Goal: Ask a question

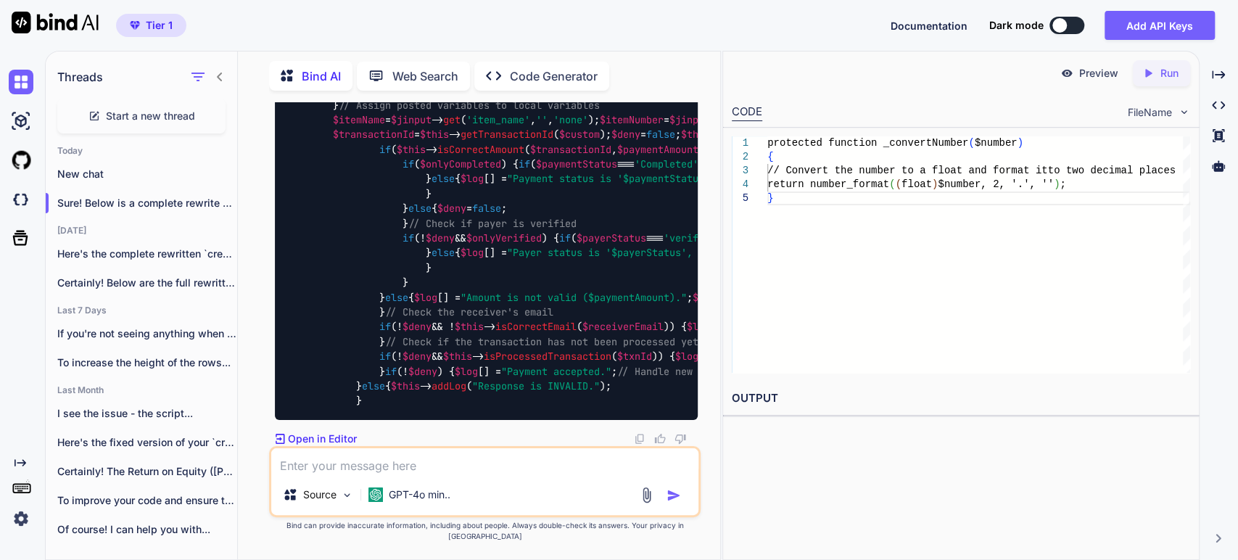
scroll to position [32971, 0]
click at [144, 109] on span "Start a new thread" at bounding box center [150, 116] width 89 height 15
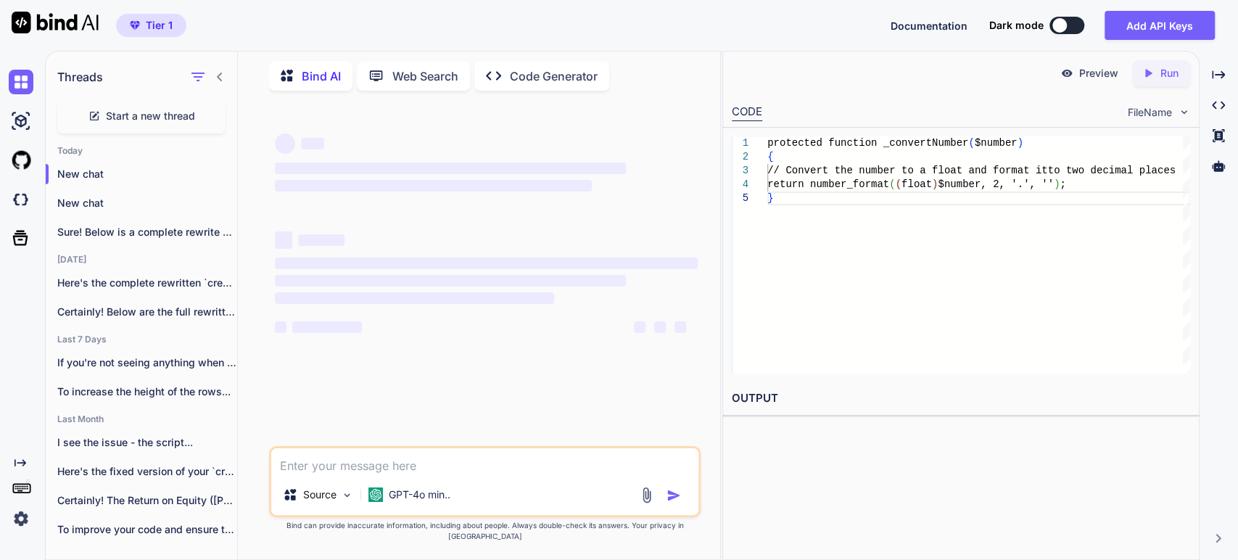
type textarea "x"
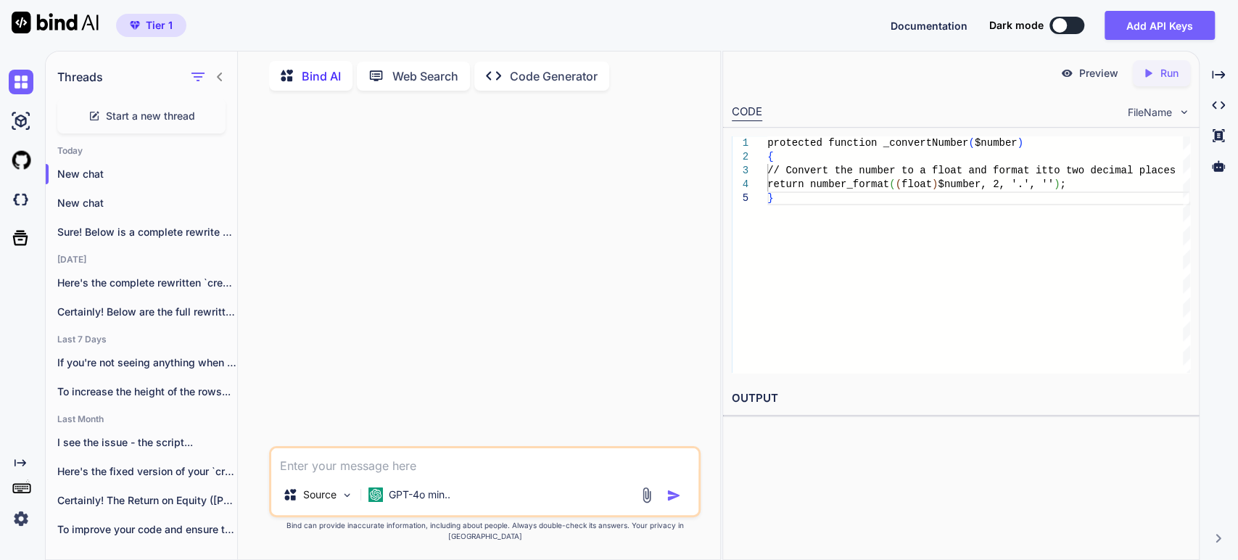
click at [336, 474] on textarea at bounding box center [484, 461] width 427 height 26
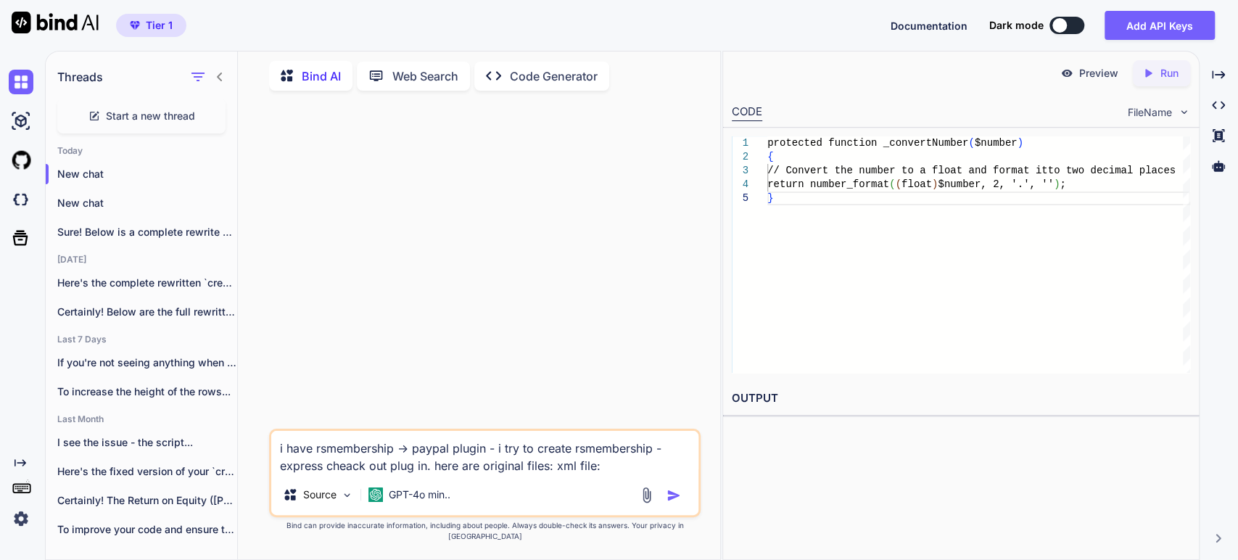
paste textarea "<?xml version="1.0" encoding="utf-8"?> <extension version="2.5" type="plugin" g…"
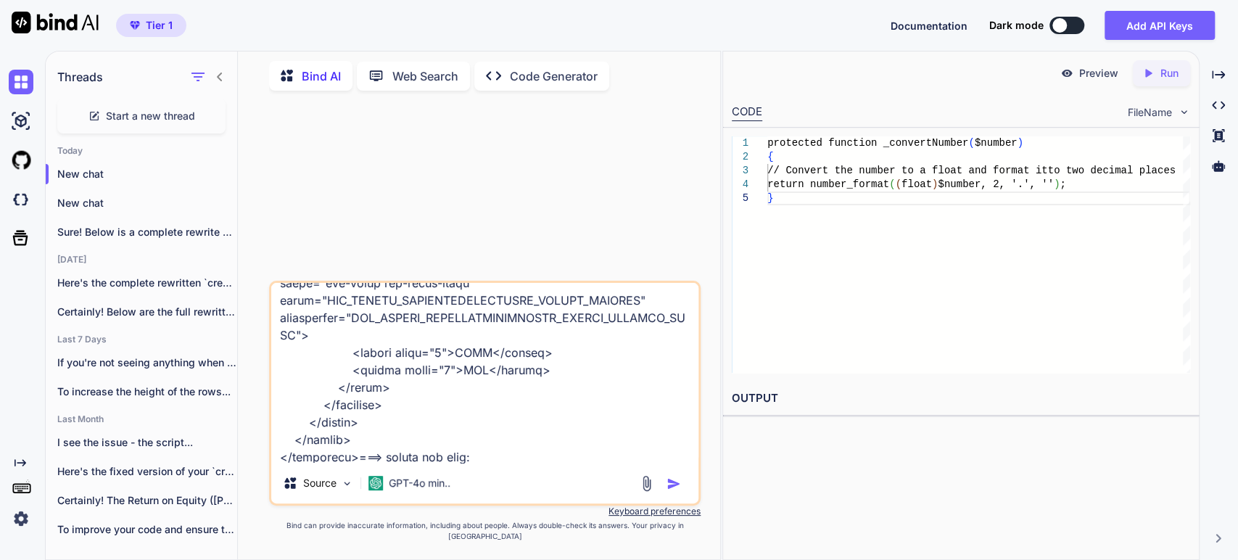
paste textarea "<?php /** * @package RSMembership! * @copyright (C) [DATE]-[DATE] [DOMAIN_NAME]…"
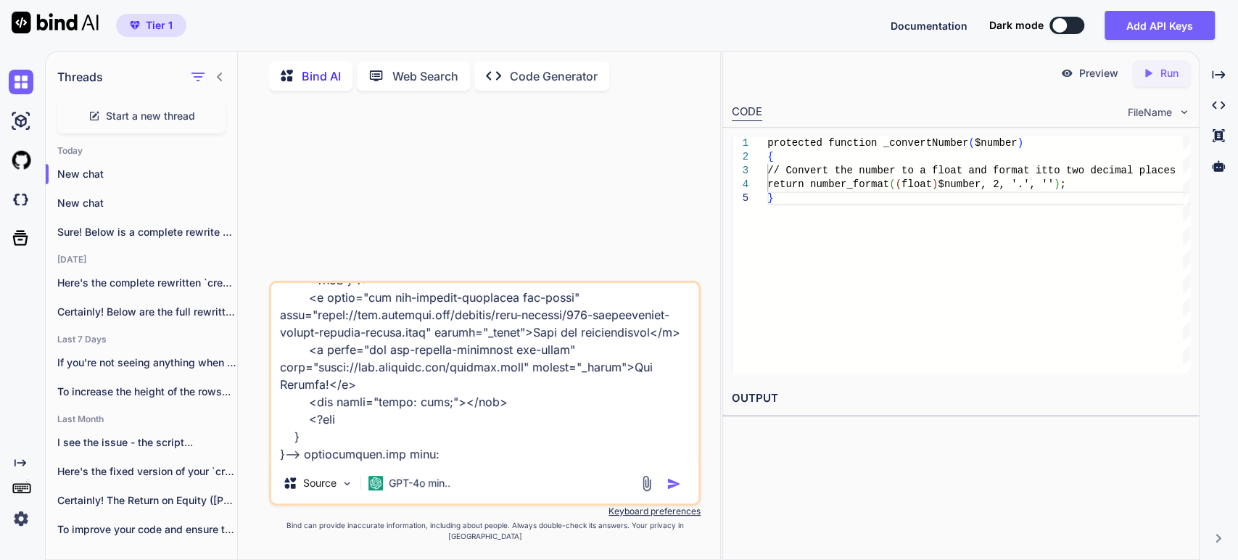
paste textarea "<?php /** * @package RSMembership! * @copyright (C) [DATE]-[DATE] [DOMAIN_NAME]…"
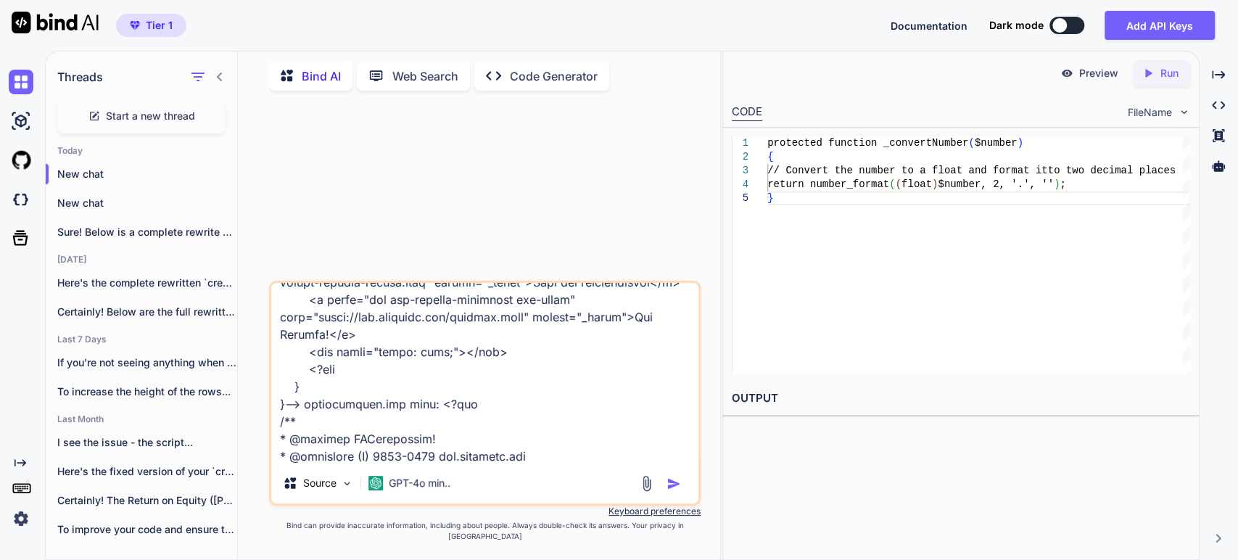
scroll to position [21824, 0]
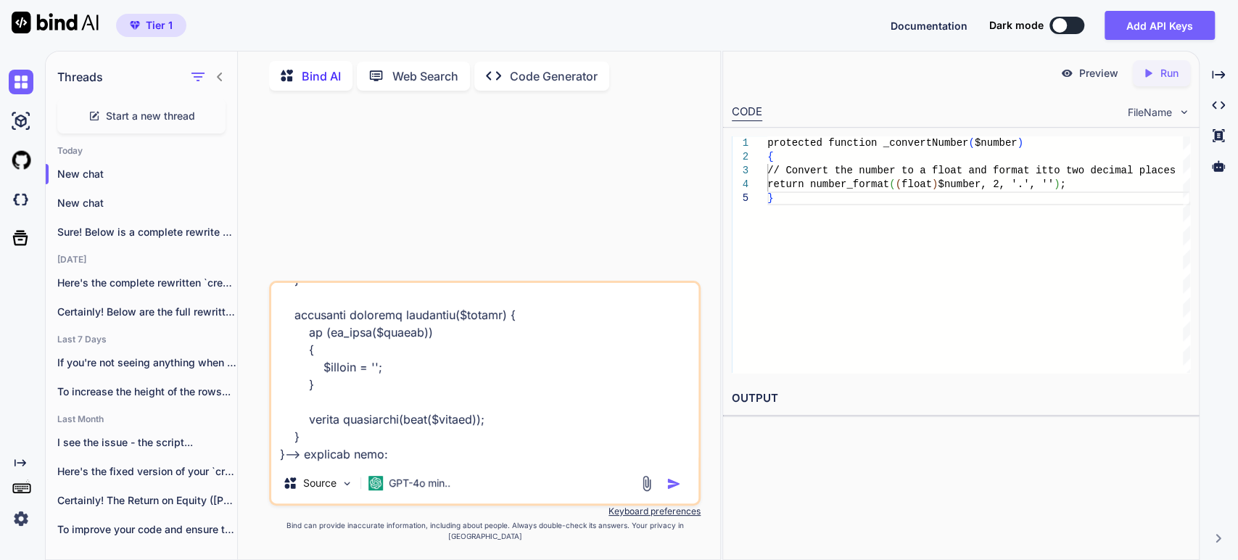
paste textarea ";# @version 1.0.0 ;# @package RSMembership! 1.0.0 ;# @copyright (C) 2009 [DOMAI…"
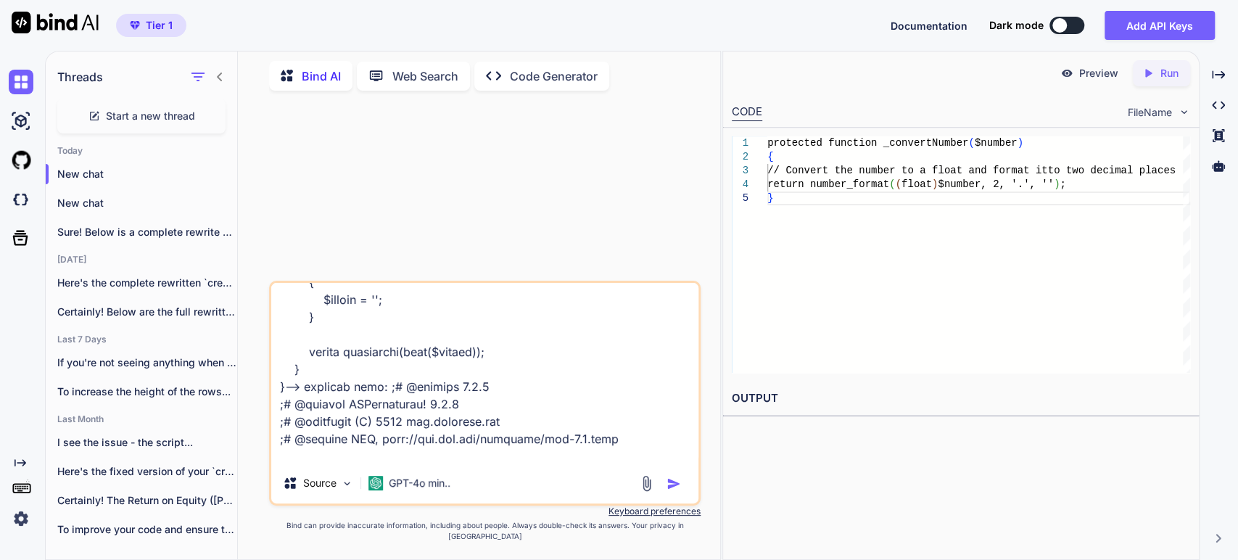
scroll to position [23129, 0]
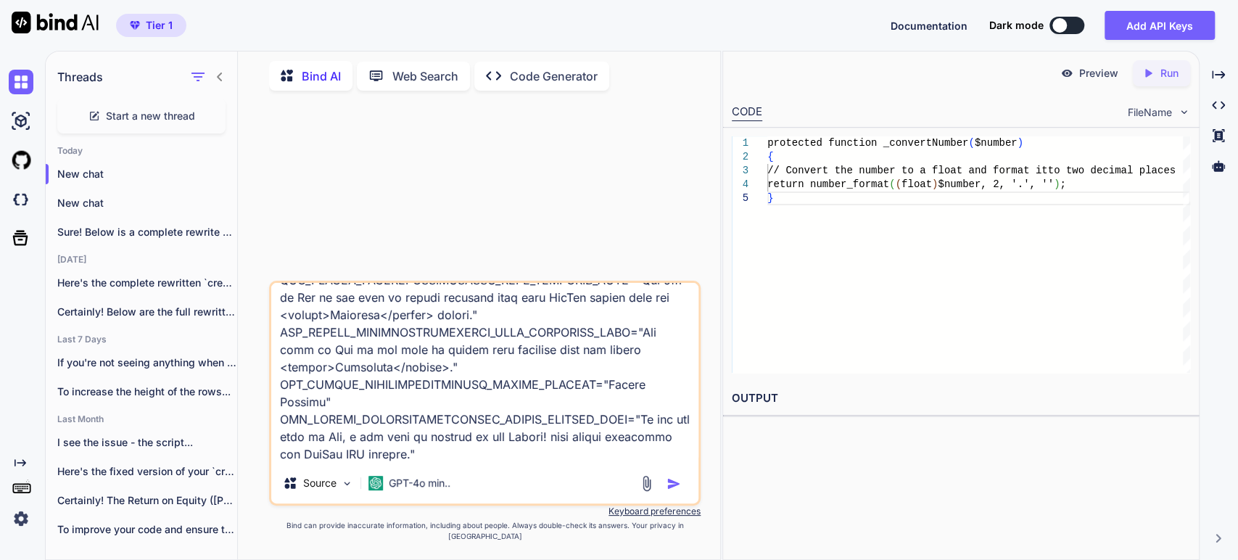
click at [492, 463] on textarea at bounding box center [484, 373] width 427 height 180
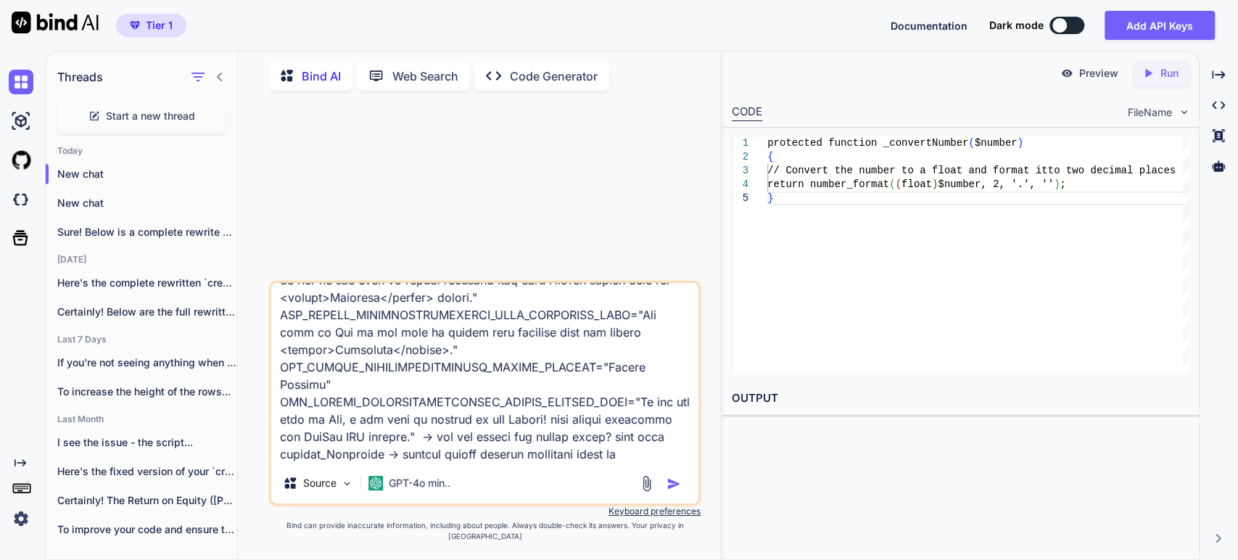
scroll to position [23164, 0]
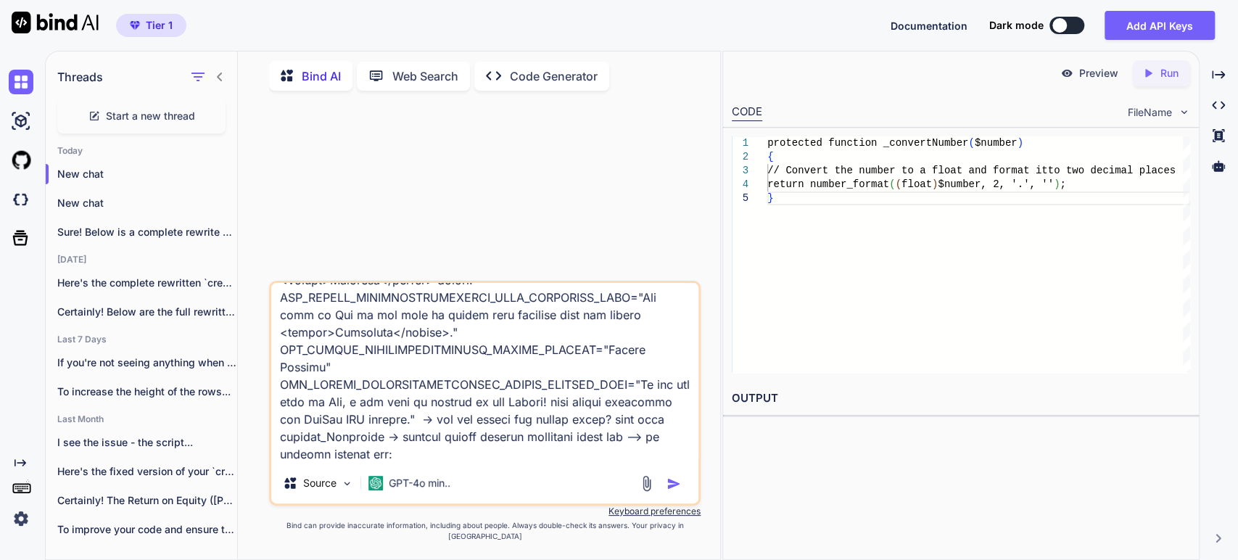
paste textarea "API credentials Important: Store credentials safely, and never share client IDs…"
type textarea "i have rsmembership -> paypal plugin - i try to create rsmembership - express c…"
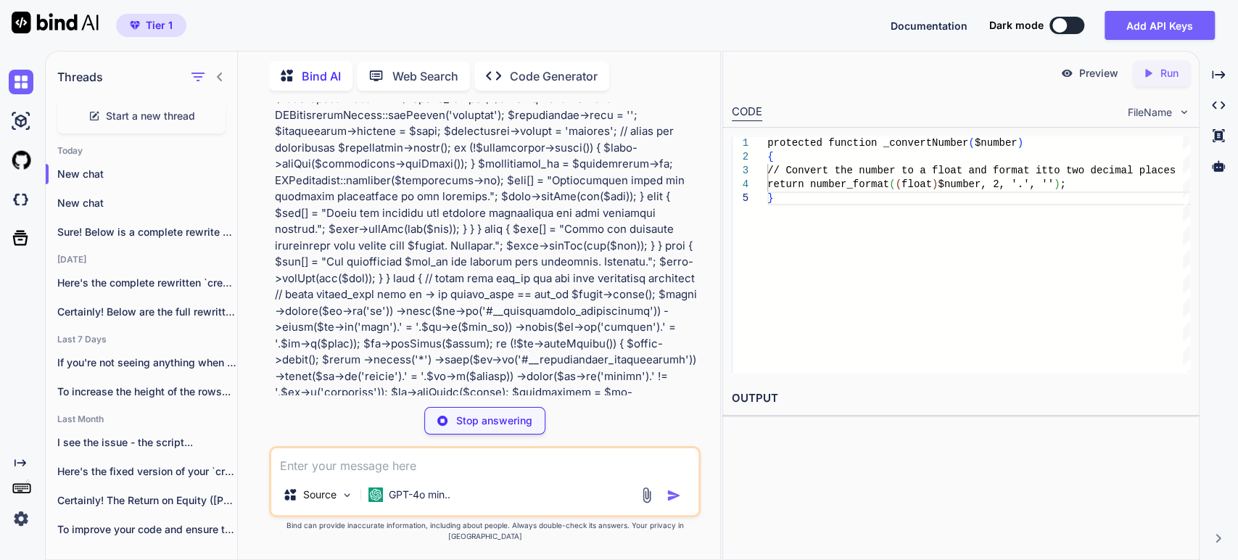
scroll to position [5881, 0]
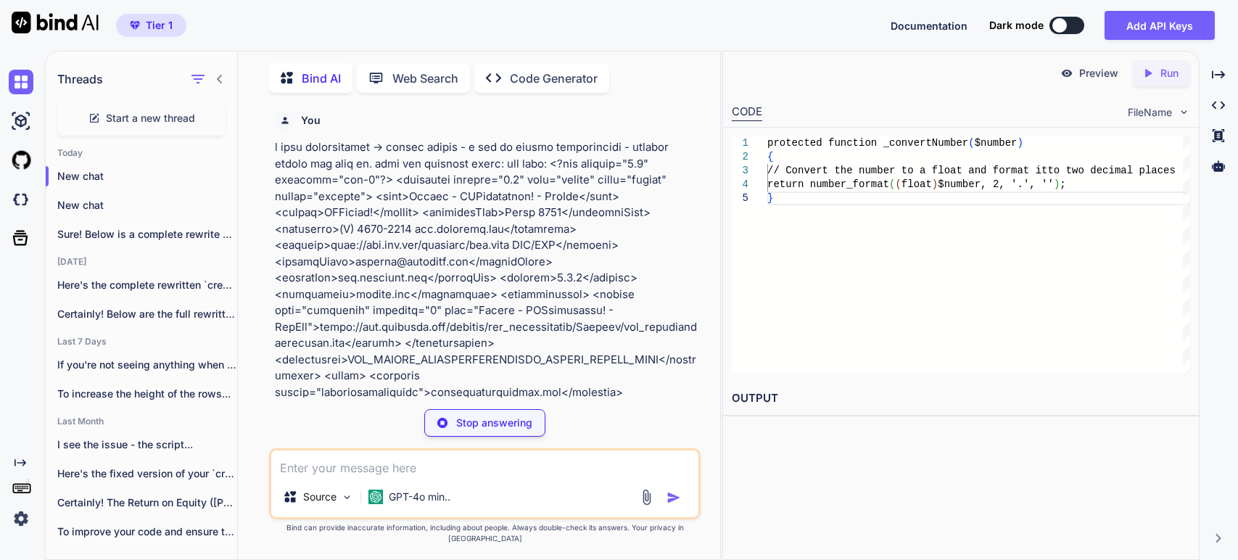
type textarea "x"
type textarea "</config> </extension>"
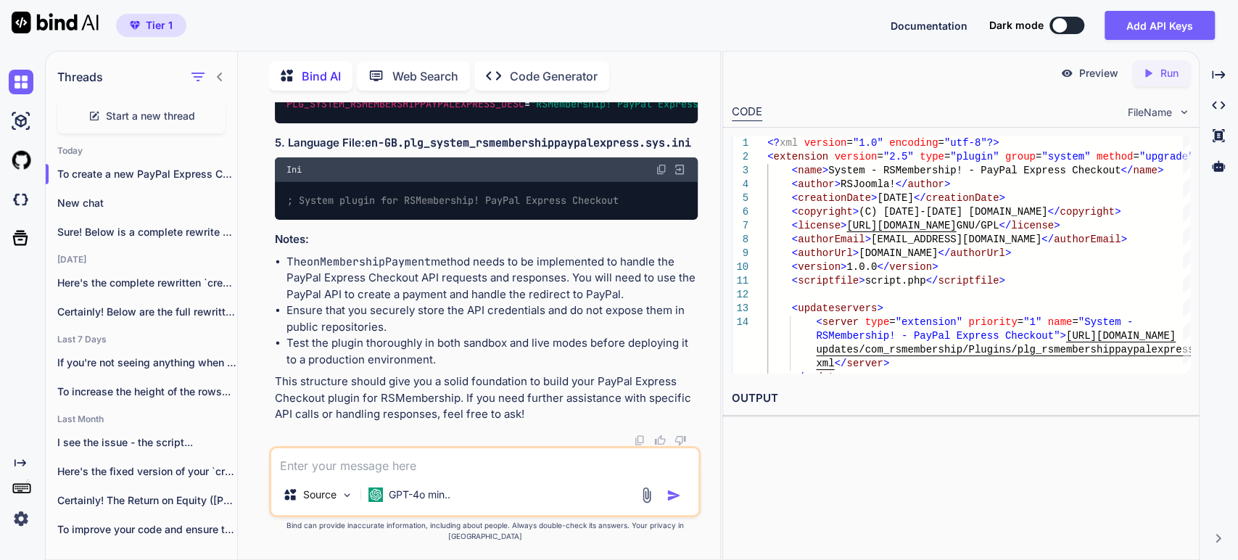
scroll to position [10393, 0]
click at [442, 502] on p "GPT-4o min.." at bounding box center [420, 494] width 62 height 15
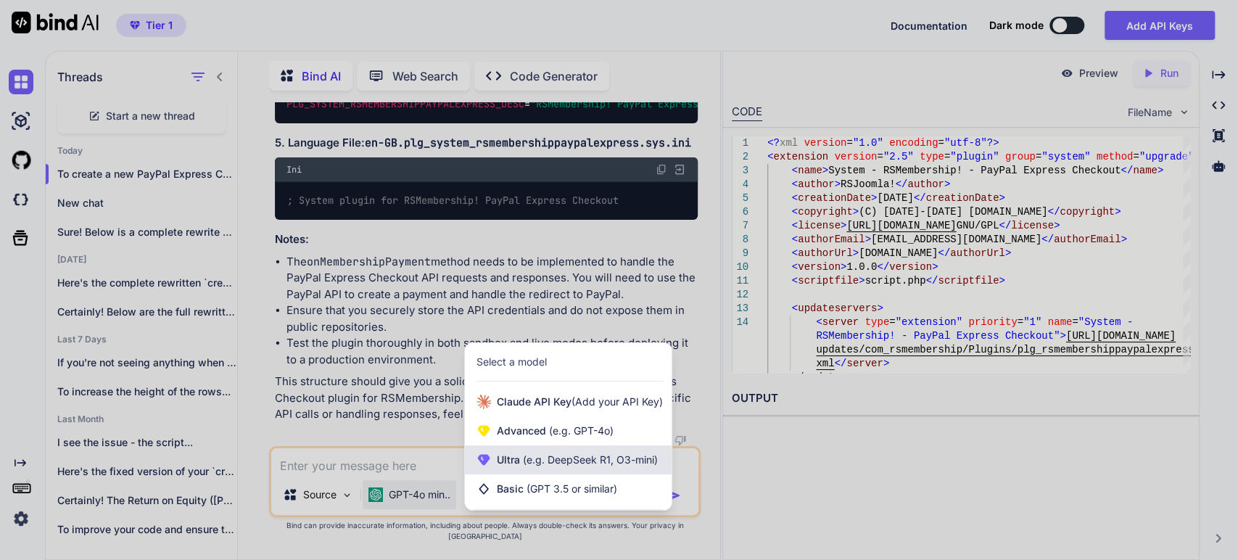
click at [516, 467] on span "Ultra (e.g. DeepSeek R1, O3-mini)" at bounding box center [577, 459] width 161 height 15
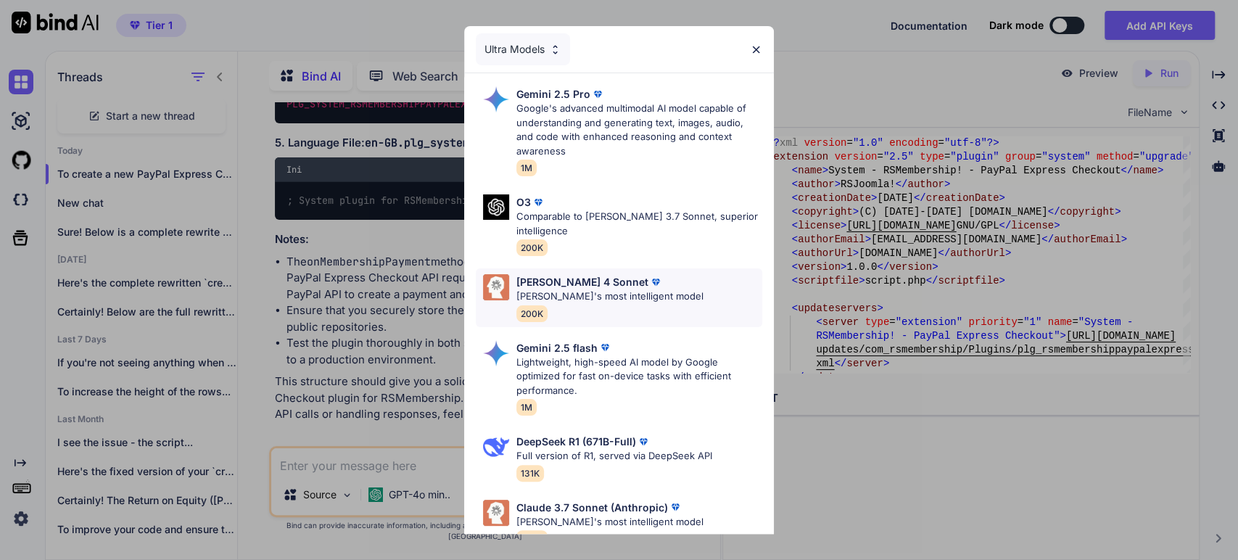
click at [540, 296] on p "Claude's most intelligent model" at bounding box center [609, 296] width 187 height 15
type textarea "x"
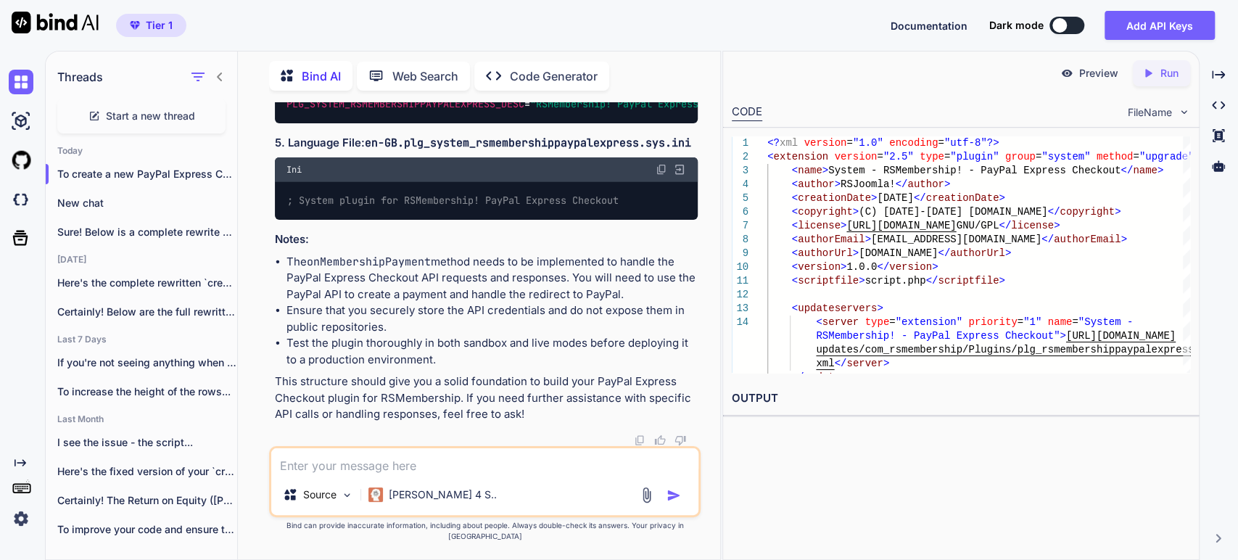
drag, startPoint x: 403, startPoint y: 483, endPoint x: 391, endPoint y: 476, distance: 14.3
click at [403, 474] on textarea at bounding box center [484, 461] width 427 height 26
type textarea "w"
type textarea "x"
type textarea "wr"
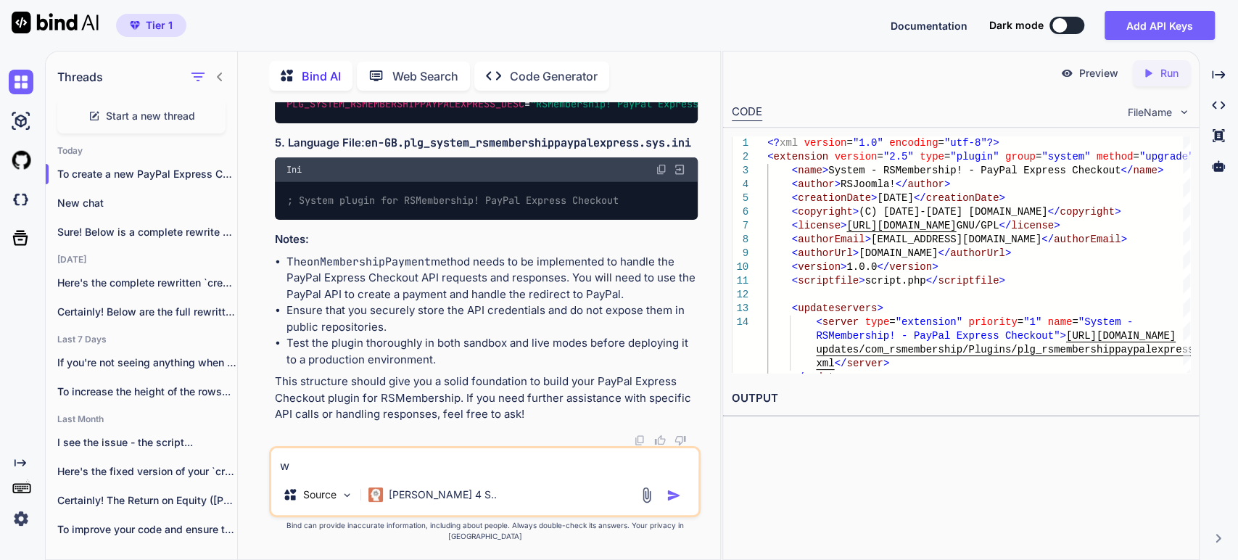
type textarea "x"
type textarea "wri"
type textarea "x"
type textarea "writ"
type textarea "x"
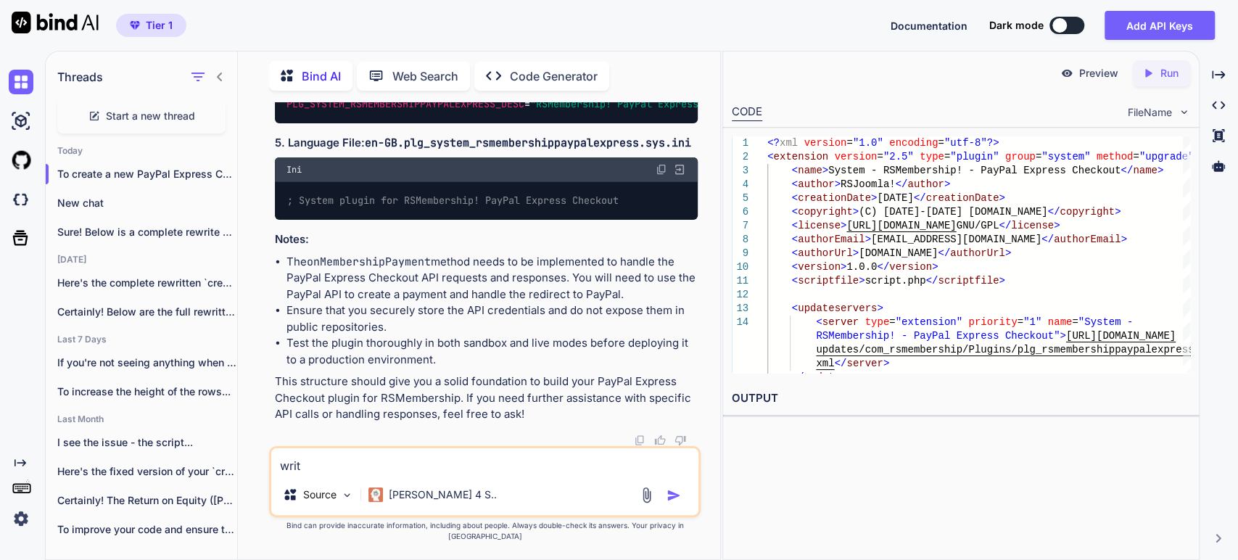
type textarea "write"
type textarea "x"
type textarea "write"
type textarea "x"
type textarea "write f"
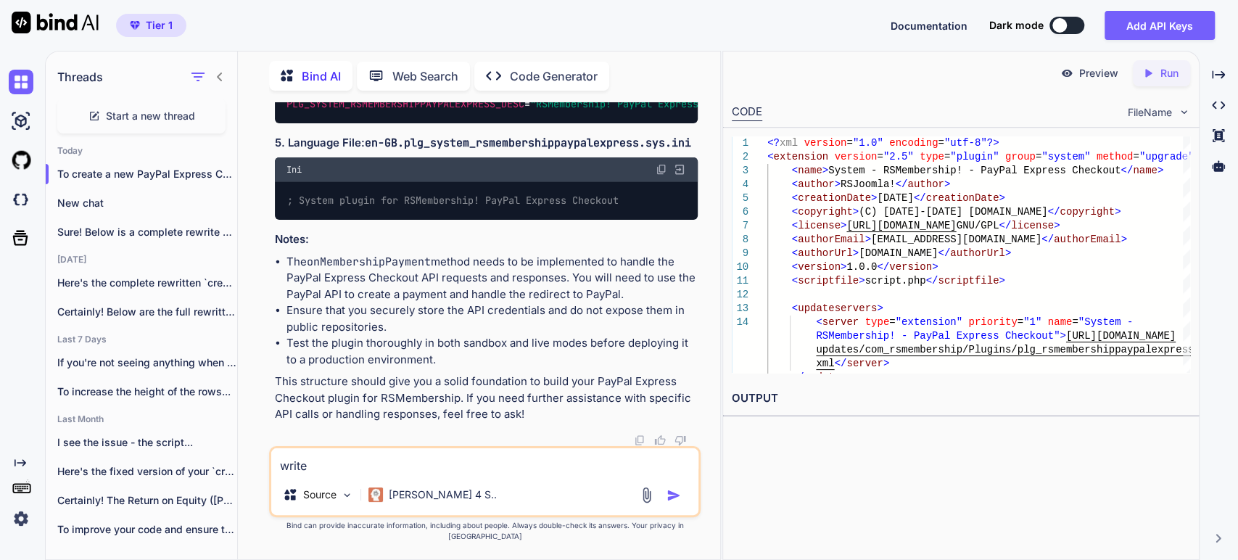
type textarea "x"
type textarea "write fi"
type textarea "x"
type textarea "write fil"
type textarea "x"
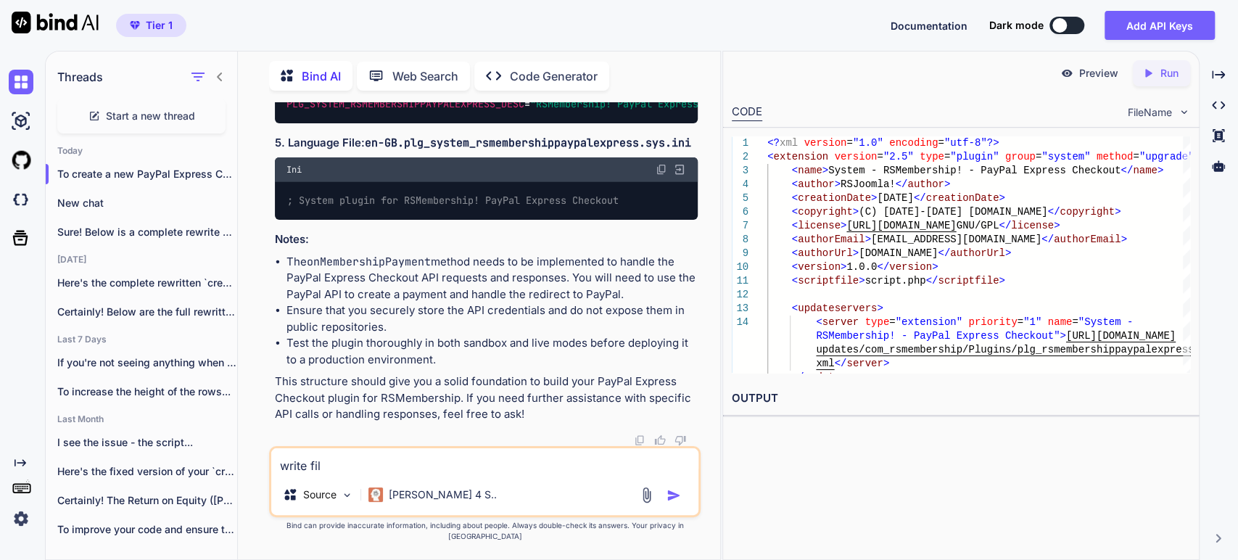
type textarea "write fill"
type textarea "x"
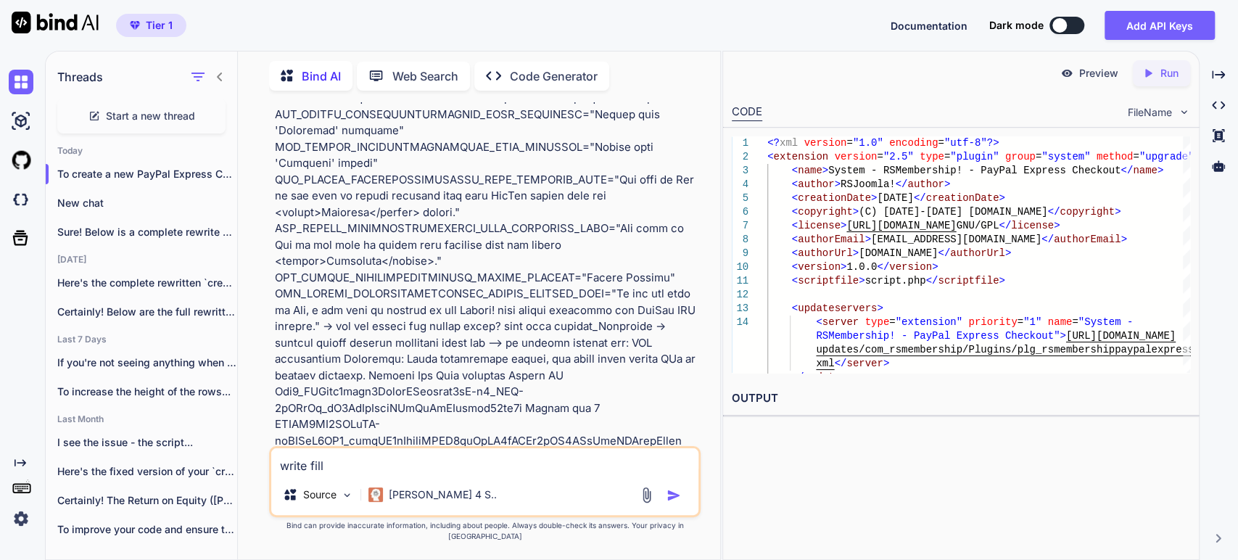
scroll to position [8298, 0]
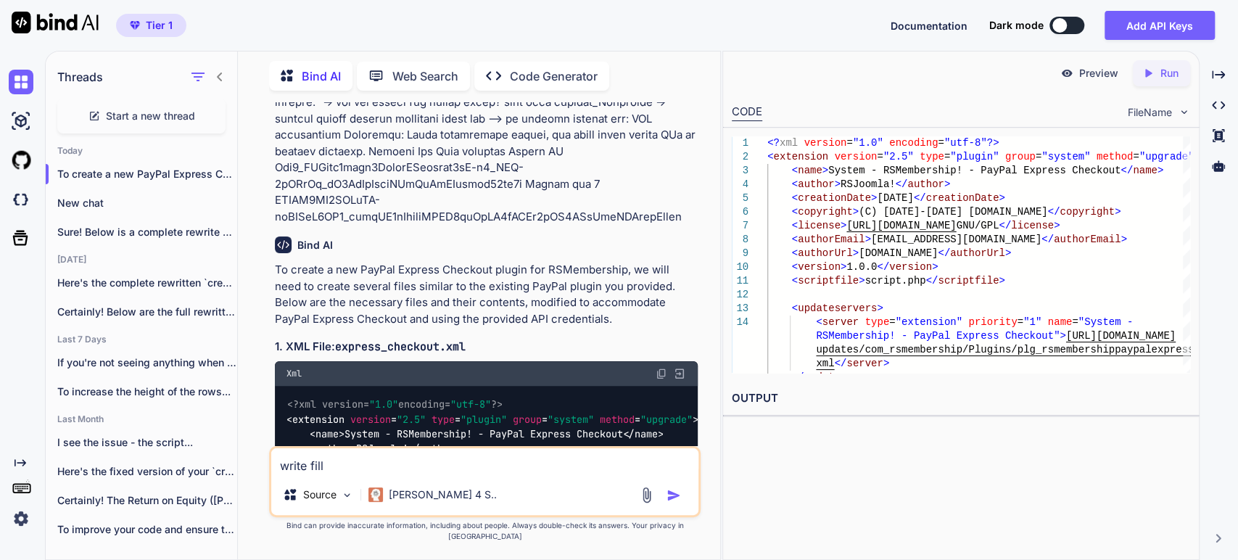
type textarea "write fill"
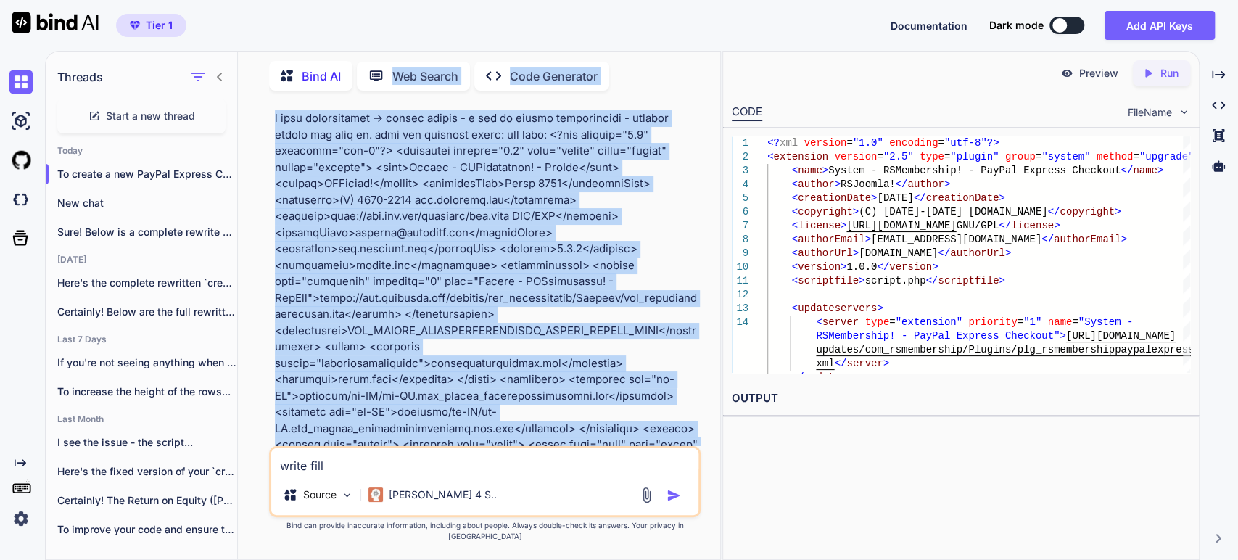
scroll to position [0, 0]
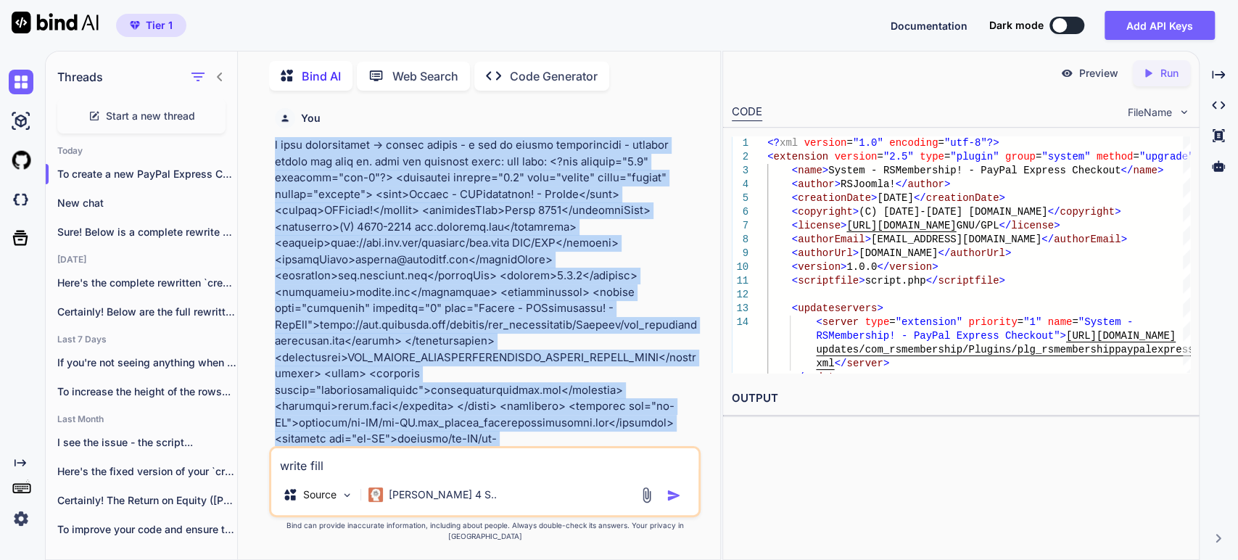
copy p "i have rsmembership -> paypal plugin - i try to create rsmembership - express c…"
